Goal: Task Accomplishment & Management: Complete application form

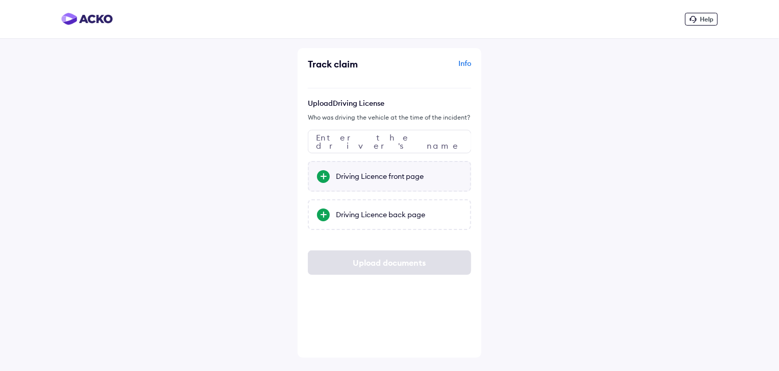
click at [320, 174] on div at bounding box center [323, 176] width 13 height 13
click at [0, 0] on input "Driving Licence front page" at bounding box center [0, 0] width 0 height 0
click at [324, 214] on div at bounding box center [323, 214] width 13 height 13
click at [0, 0] on input "Driving Licence back page" at bounding box center [0, 0] width 0 height 0
click at [415, 143] on input "text" at bounding box center [389, 141] width 163 height 23
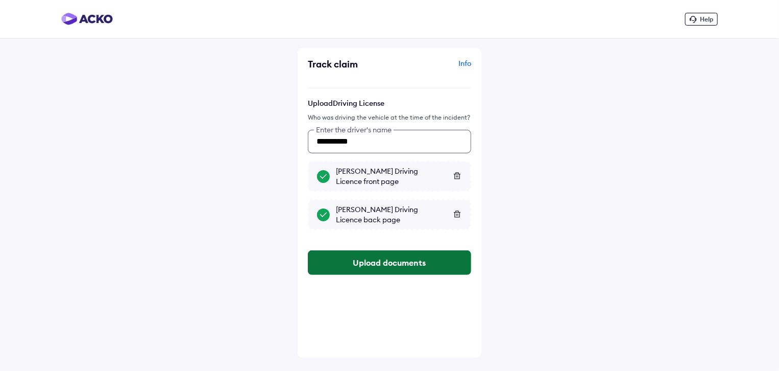
type input "**********"
click at [396, 264] on button "Upload documents" at bounding box center [389, 262] width 163 height 25
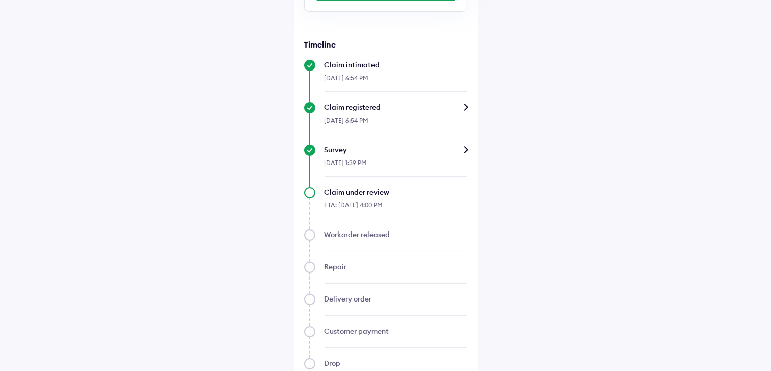
scroll to position [404, 0]
